Goal: Task Accomplishment & Management: Manage account settings

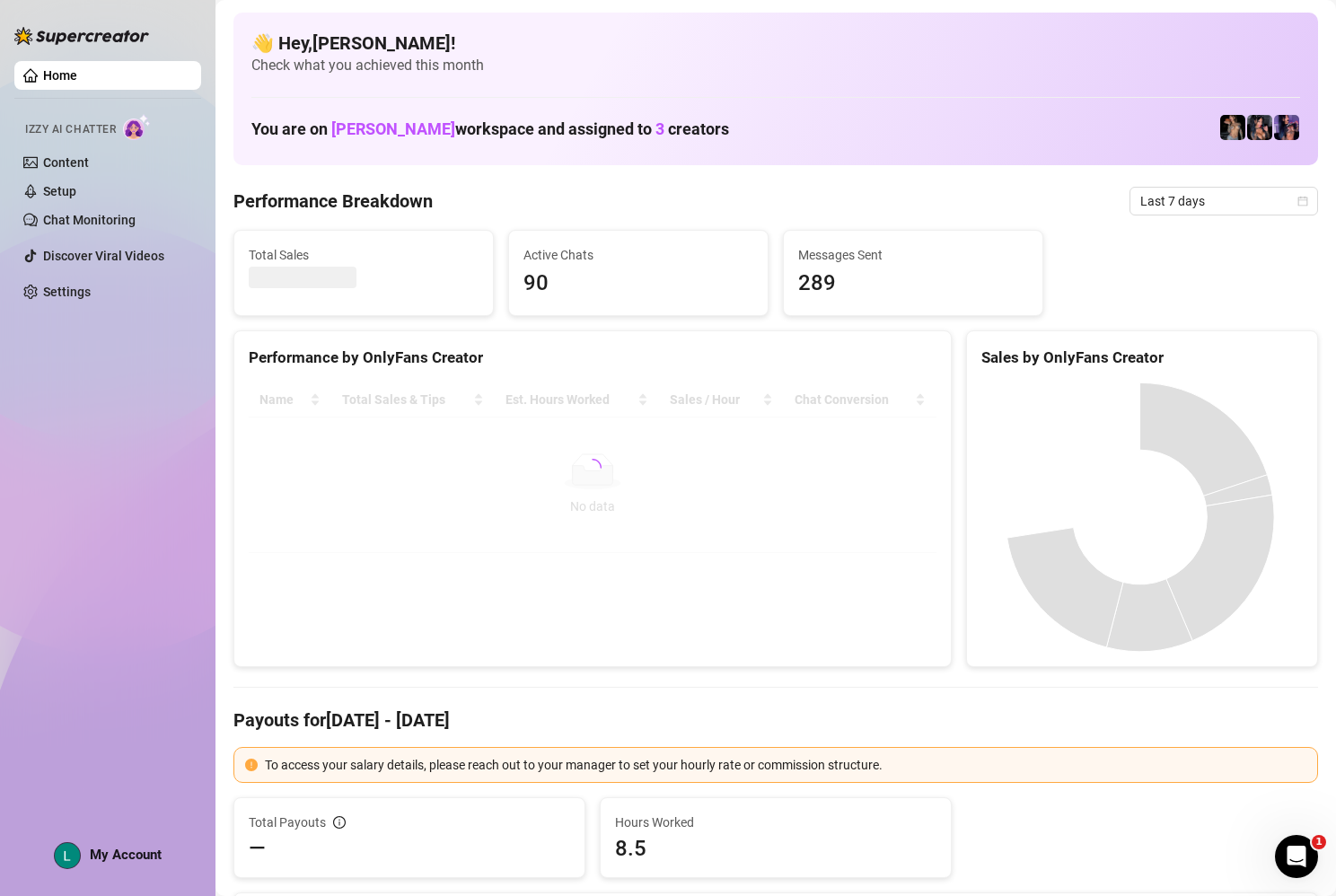
click at [141, 870] on div "Home Izzy AI Chatter Content Setup Chat Monitoring Discover Viral Videos Settin…" at bounding box center [108, 440] width 187 height 880
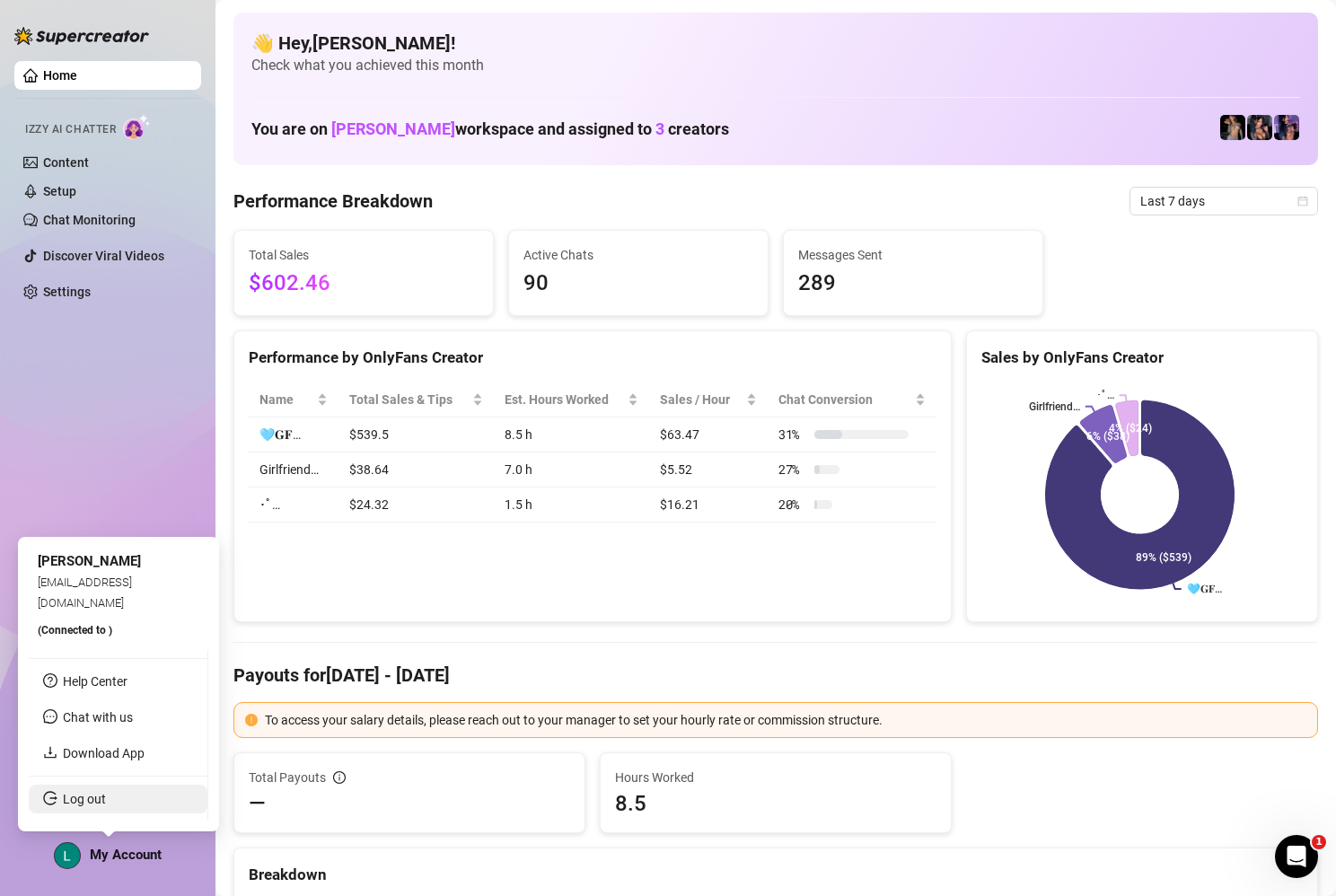
click at [85, 797] on link "Log out" at bounding box center [84, 799] width 43 height 15
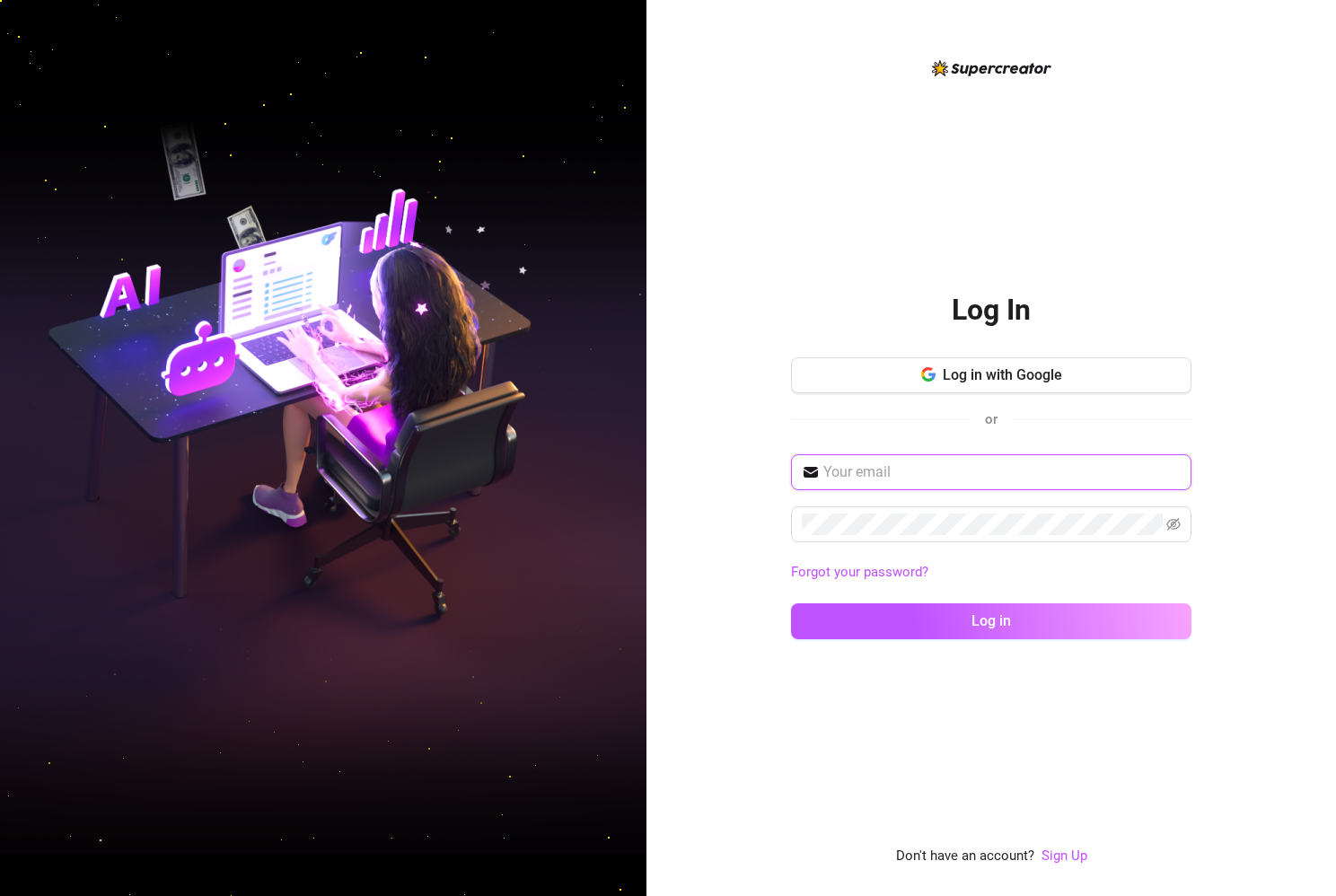
click at [855, 473] on input "text" at bounding box center [1002, 473] width 358 height 22
type input "[EMAIL_ADDRESS][DOMAIN_NAME]"
click at [951, 538] on span at bounding box center [991, 524] width 401 height 36
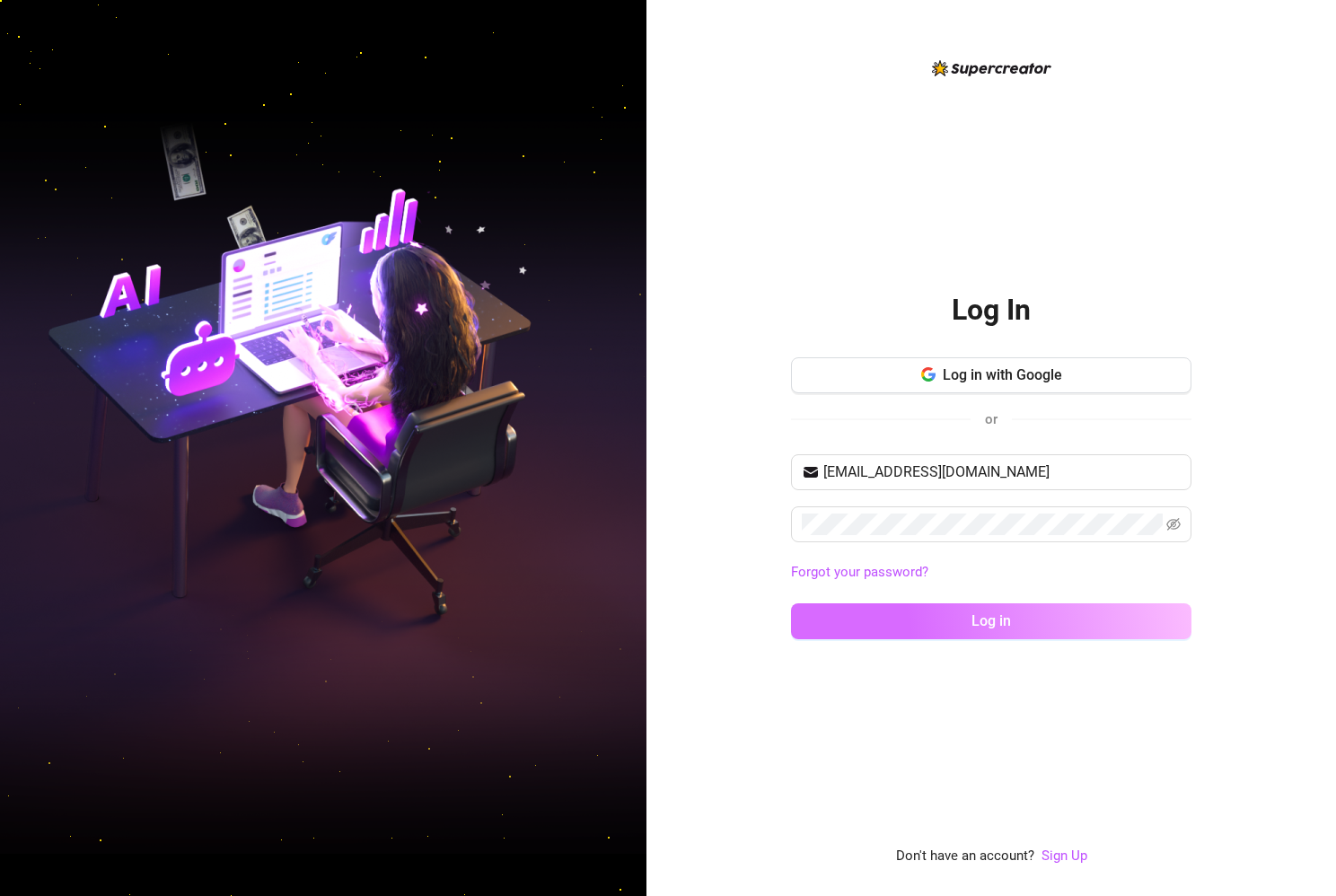
click at [955, 619] on button "Log in" at bounding box center [991, 620] width 401 height 36
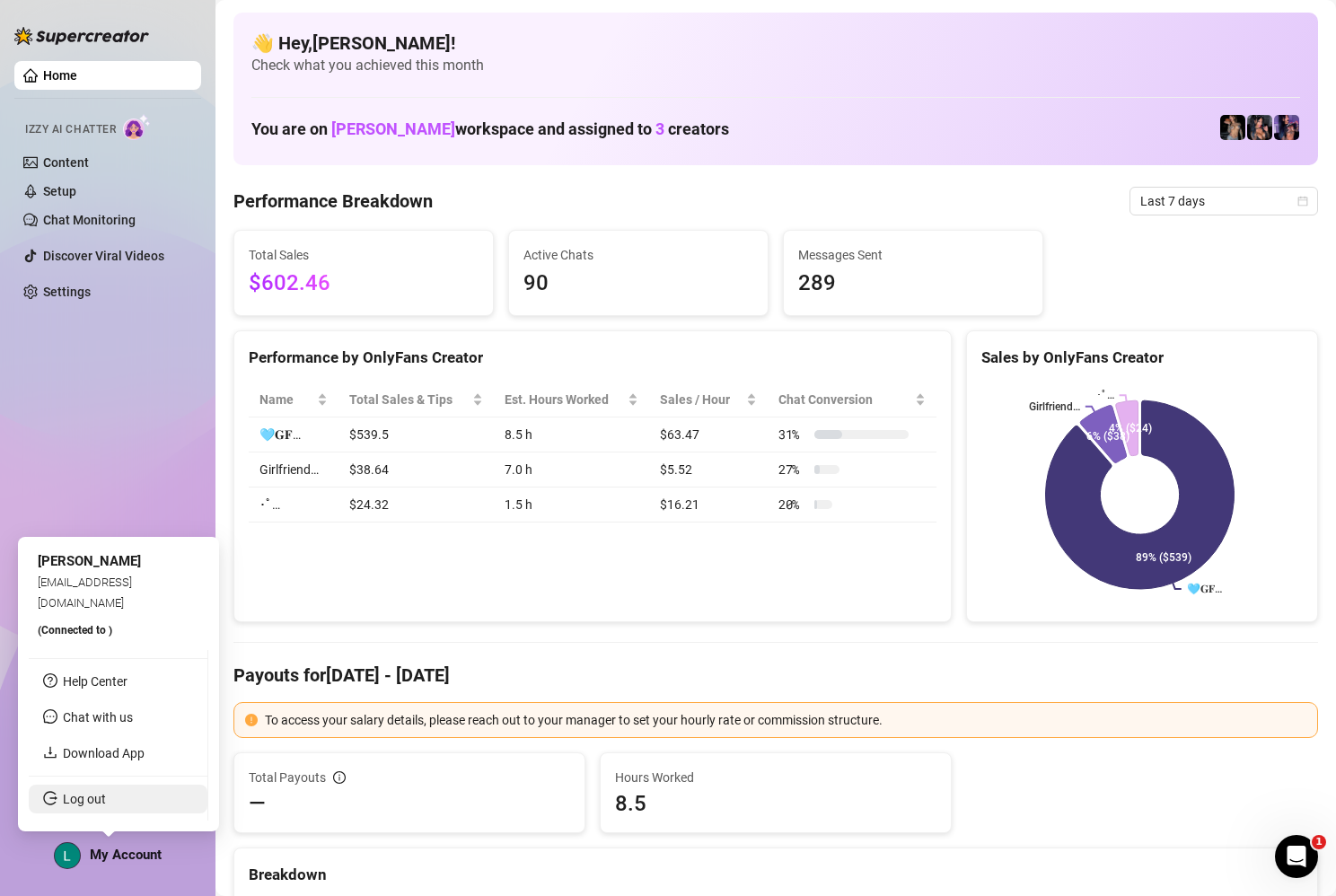
click at [99, 803] on link "Log out" at bounding box center [84, 799] width 43 height 15
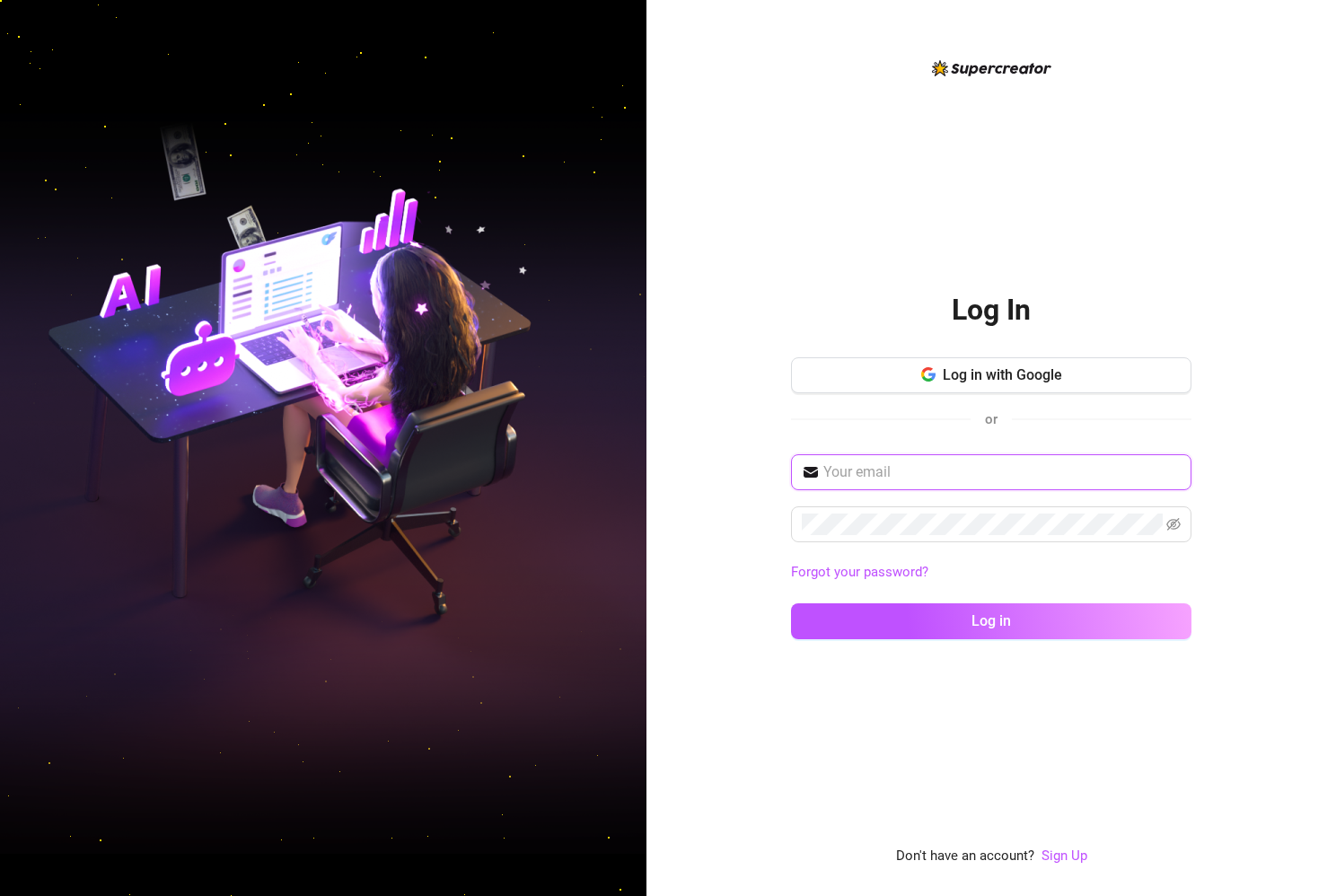
click at [888, 470] on input "text" at bounding box center [1002, 473] width 358 height 22
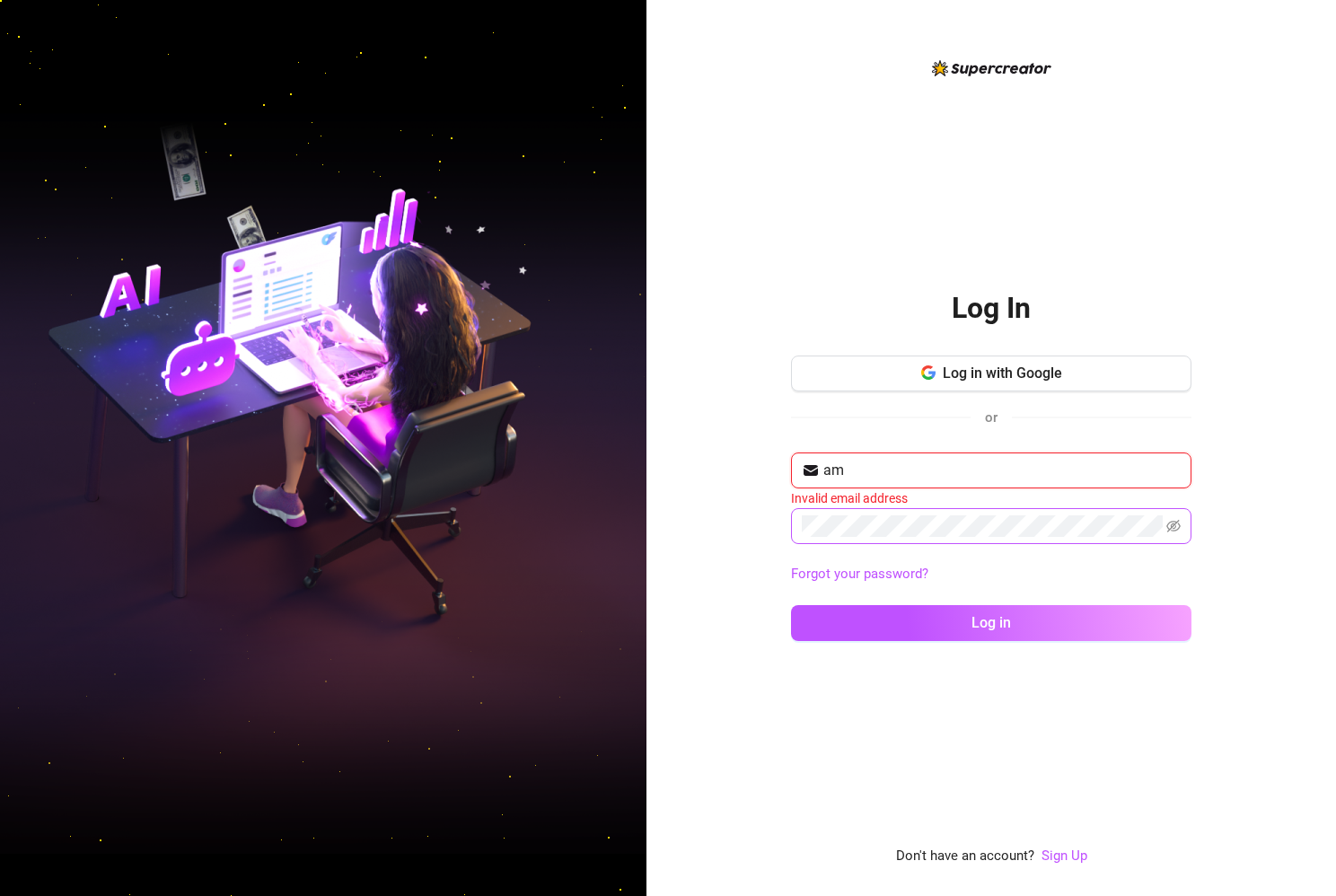
type input "[EMAIL_ADDRESS][DOMAIN_NAME]"
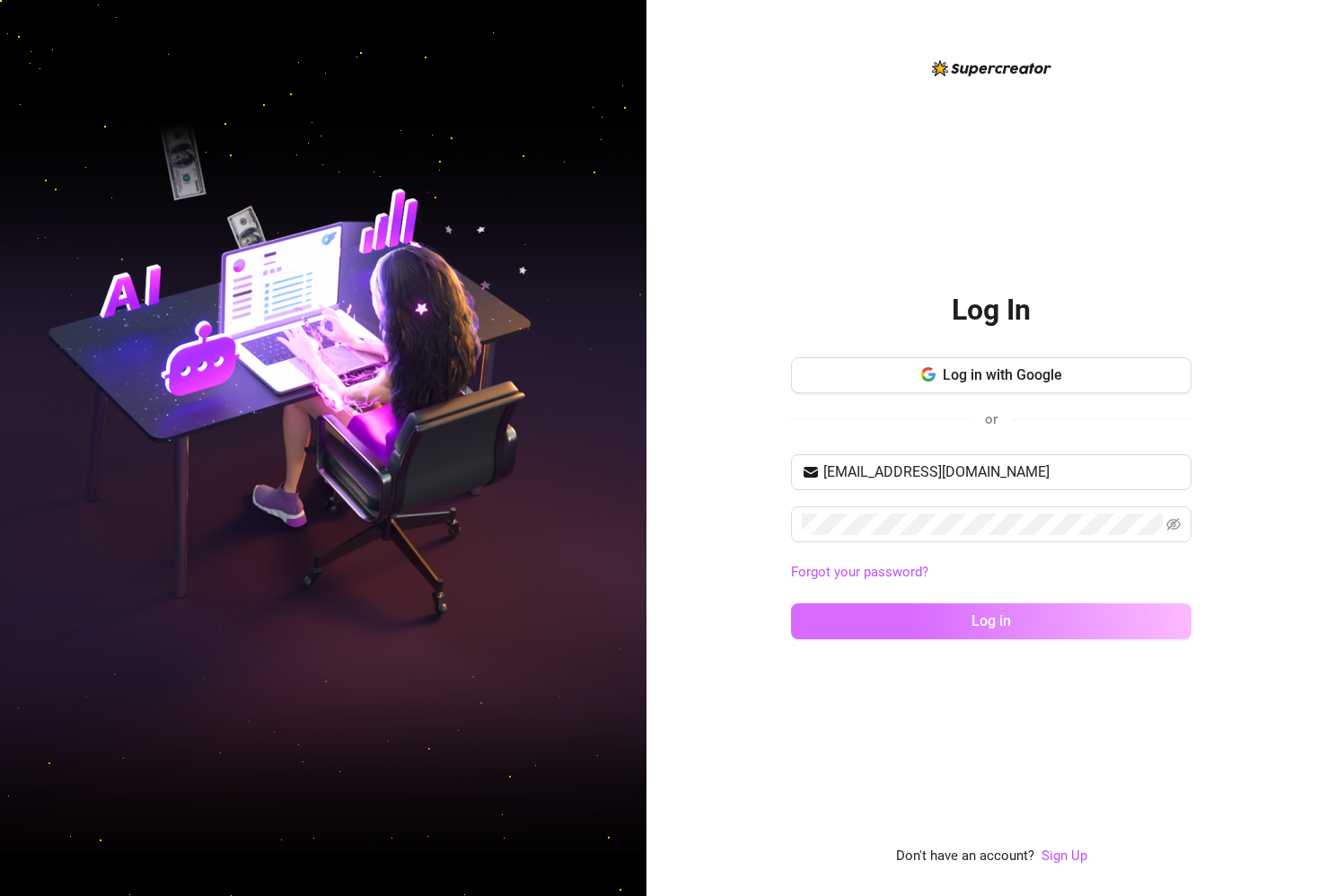
click at [934, 627] on button "Log in" at bounding box center [991, 620] width 401 height 36
